Goal: Find specific page/section: Find specific page/section

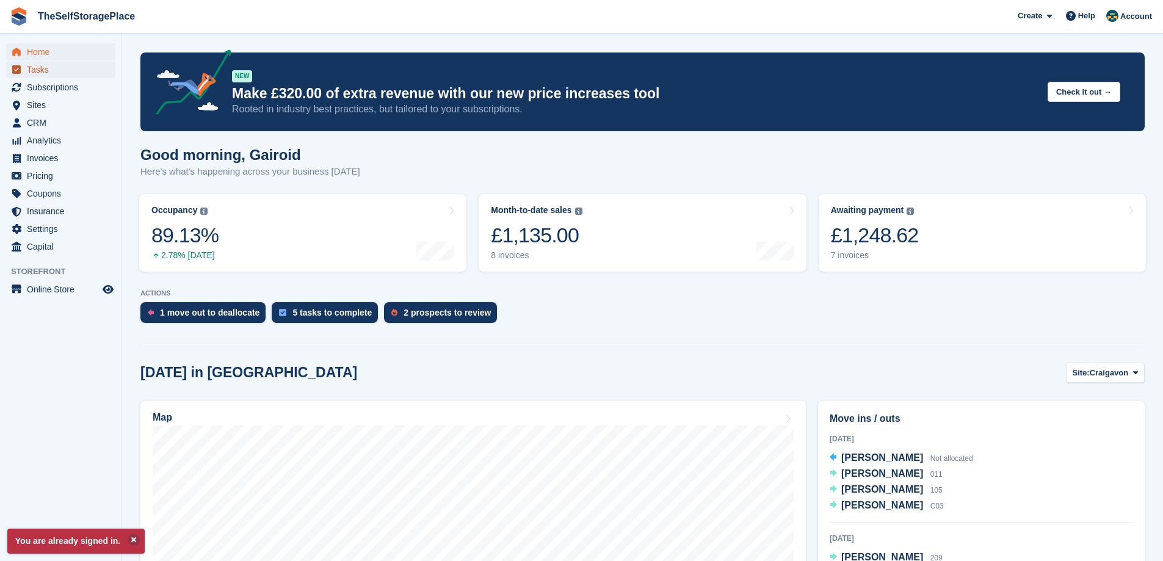
click at [66, 69] on span "Tasks" at bounding box center [63, 69] width 73 height 17
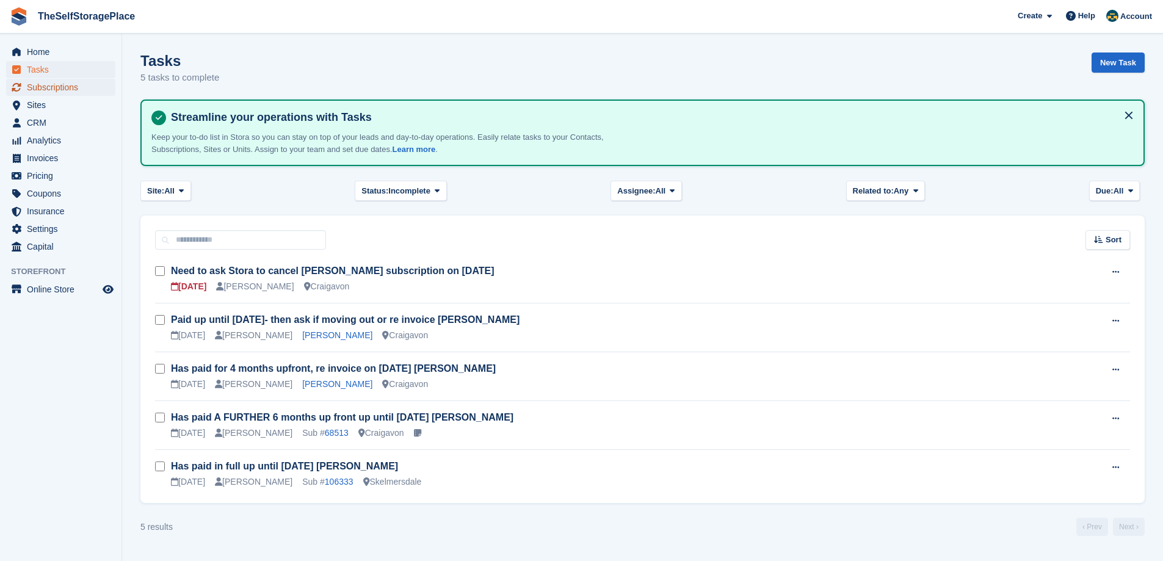
click at [66, 81] on span "Subscriptions" at bounding box center [63, 87] width 73 height 17
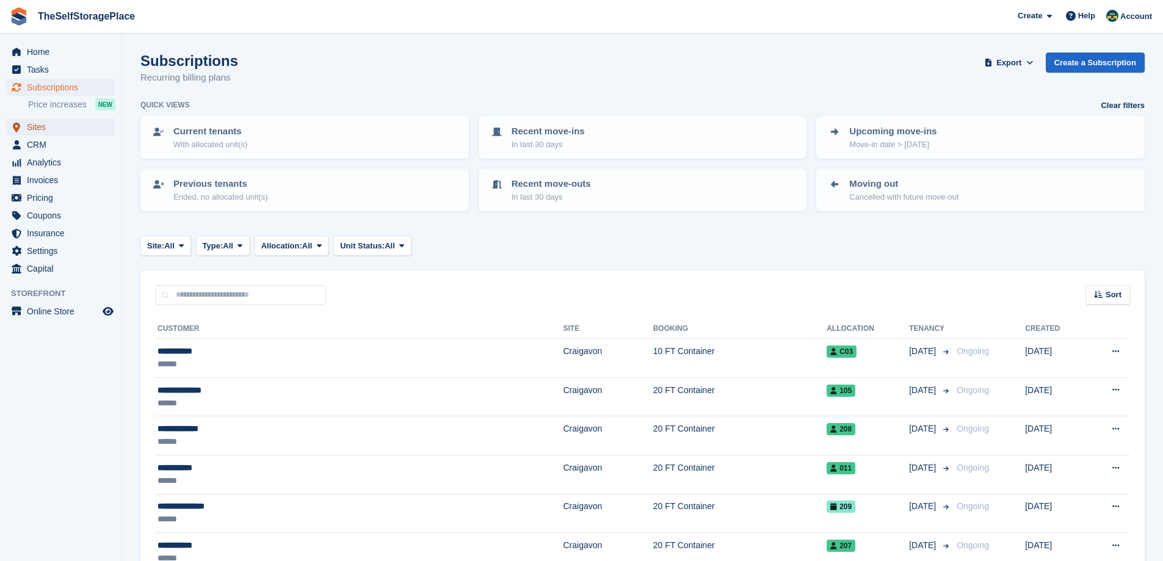
click at [55, 124] on span "Sites" at bounding box center [63, 126] width 73 height 17
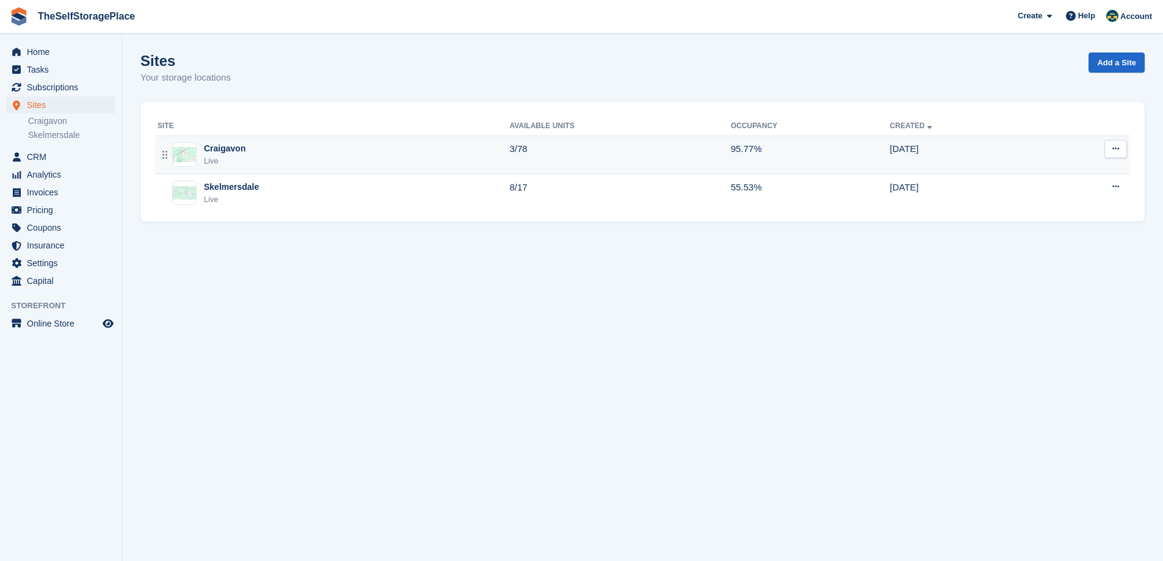
click at [257, 151] on div "Craigavon Live" at bounding box center [334, 154] width 352 height 25
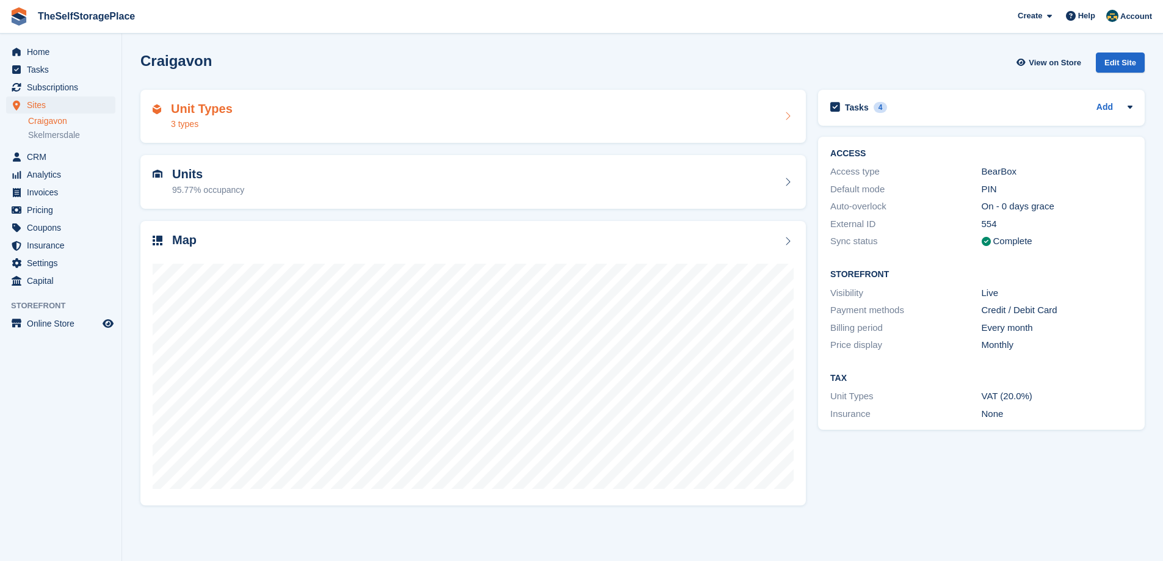
click at [256, 119] on div "Unit Types 3 types" at bounding box center [473, 116] width 641 height 29
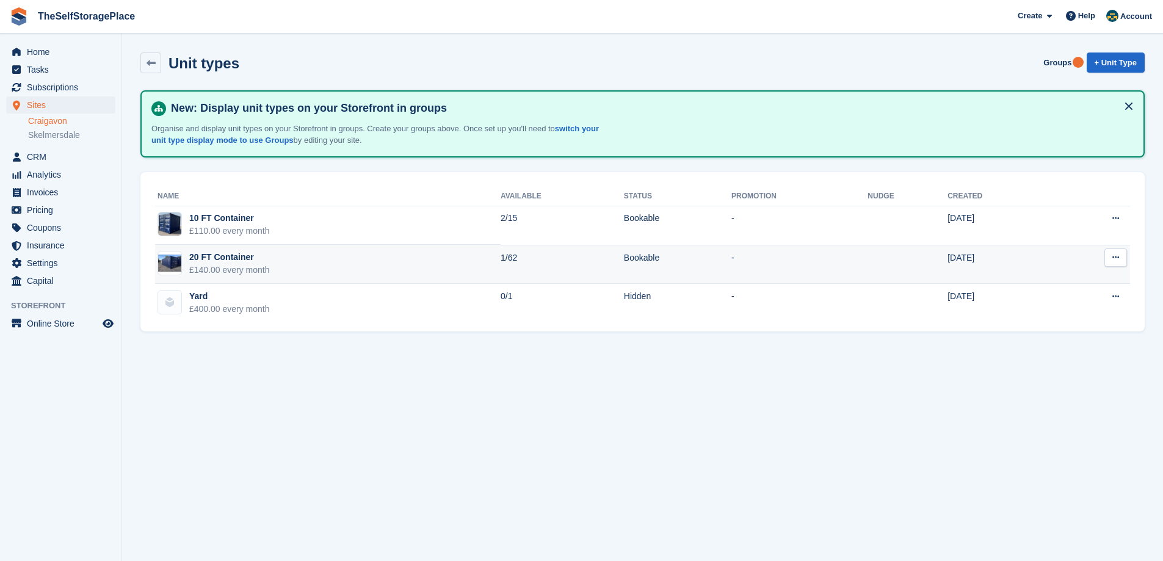
click at [246, 263] on div "20 FT Container" at bounding box center [229, 257] width 81 height 13
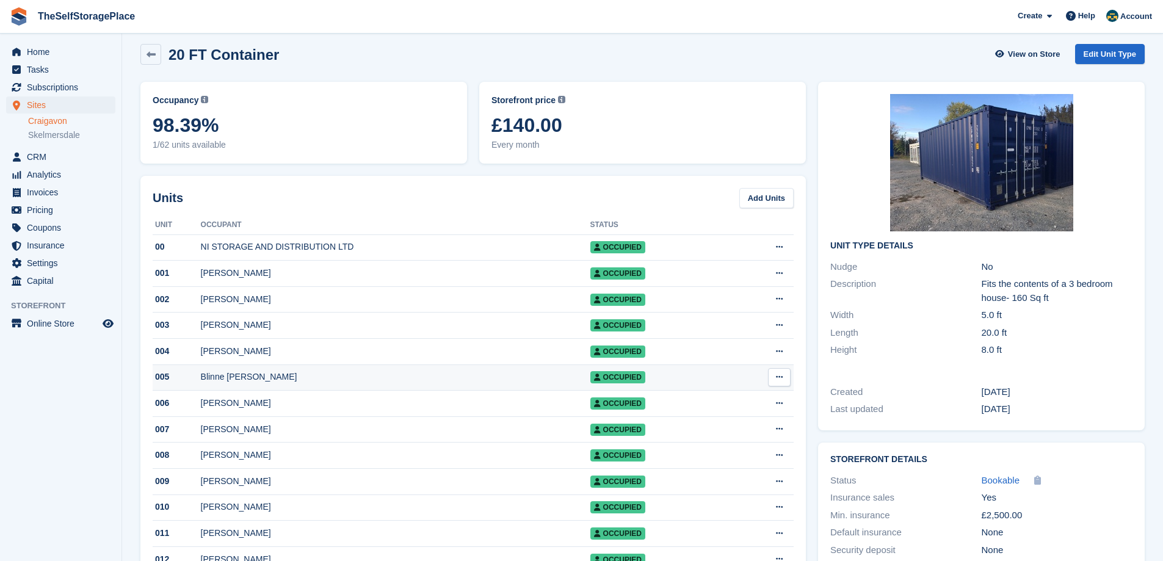
scroll to position [183, 0]
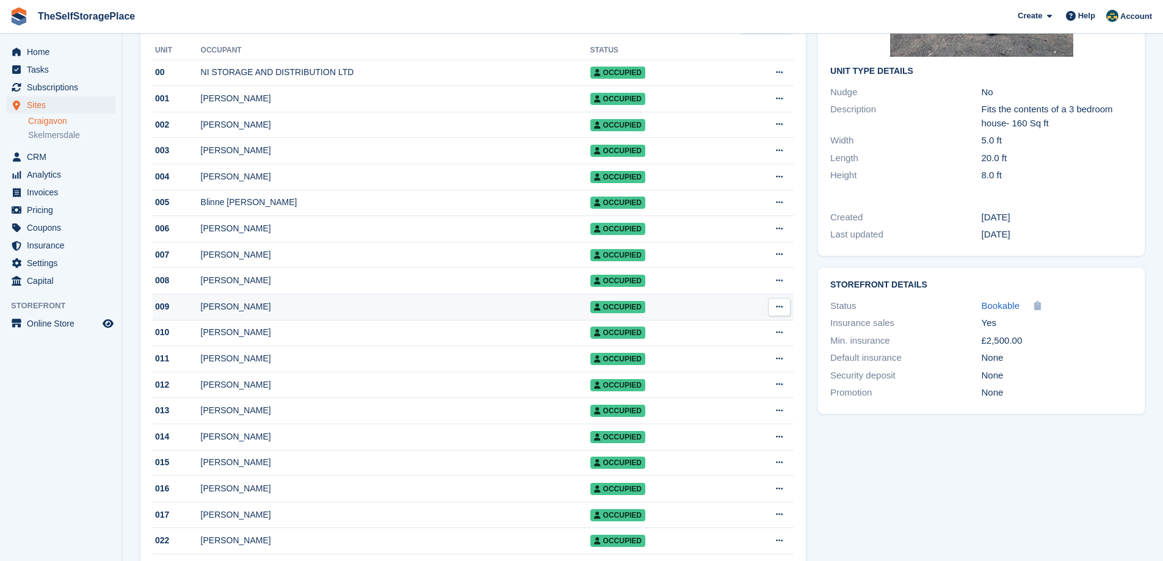
click at [227, 308] on div "[PERSON_NAME]" at bounding box center [395, 306] width 389 height 13
